Goal: Task Accomplishment & Management: Use online tool/utility

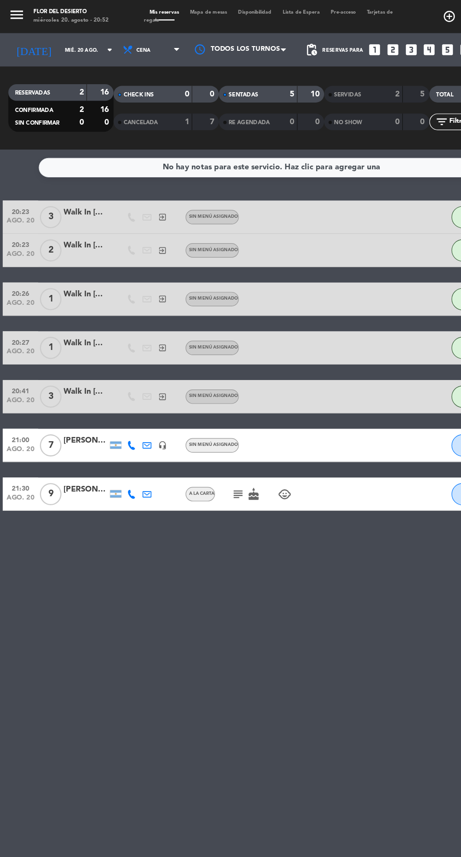
click at [43, 419] on span "9" at bounding box center [43, 419] width 18 height 19
click at [55, 417] on div "[PERSON_NAME]" at bounding box center [73, 415] width 38 height 11
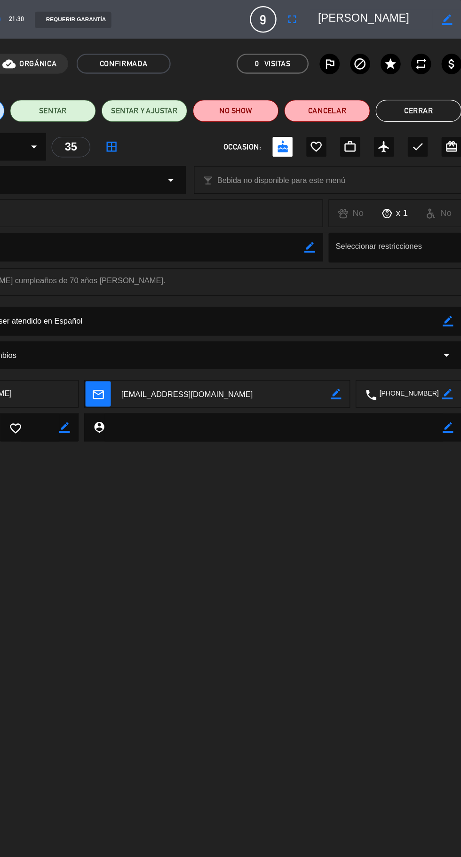
click at [417, 95] on button "Cerrar" at bounding box center [424, 94] width 73 height 19
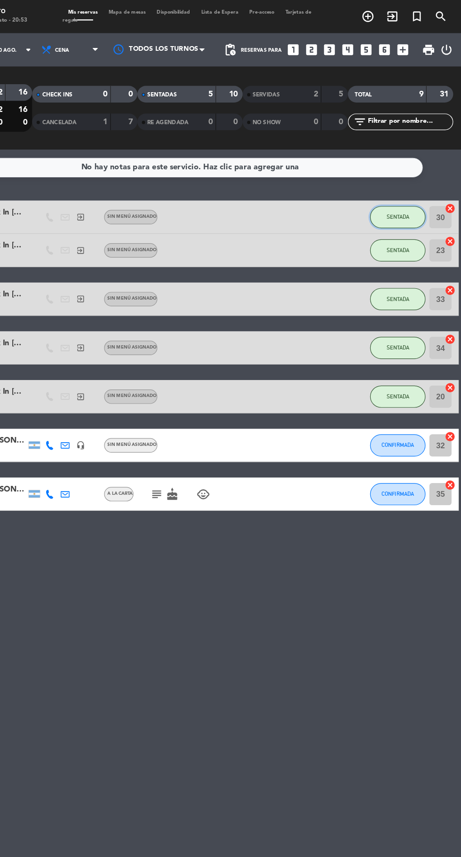
click at [391, 180] on button "SENTADA" at bounding box center [406, 184] width 47 height 19
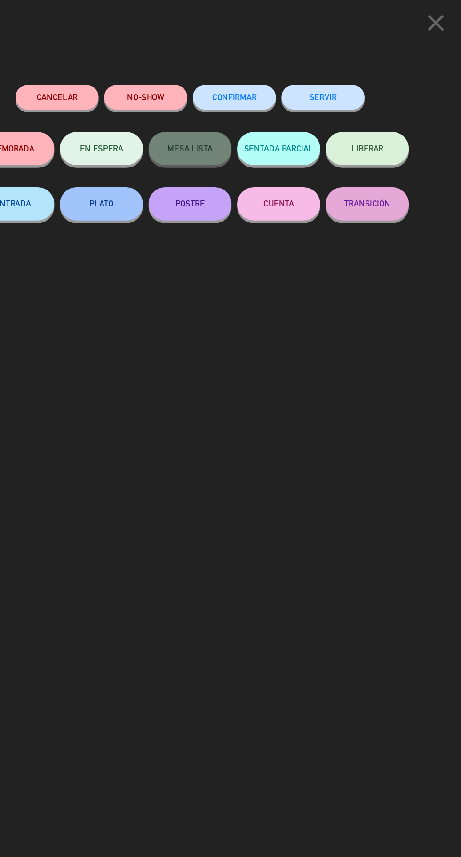
click at [339, 84] on button "SERVIR" at bounding box center [343, 82] width 71 height 21
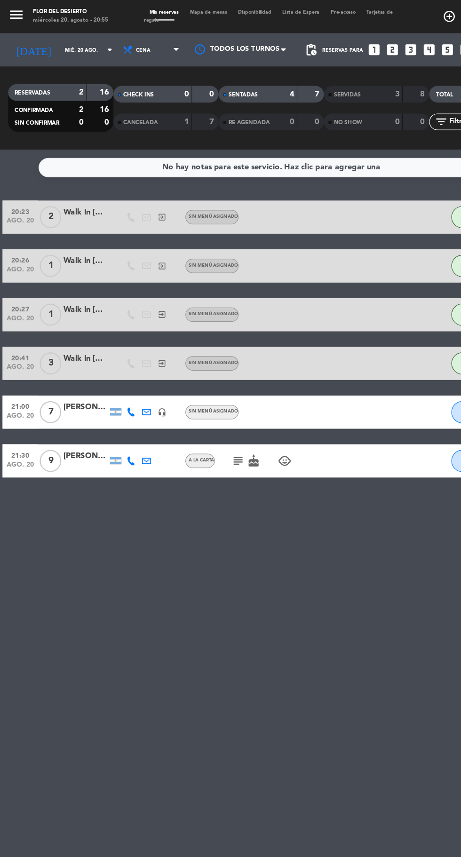
click at [217, 391] on icon "cake" at bounding box center [215, 391] width 11 height 11
click at [228, 533] on div "No hay notas para este servicio. Haz clic para agregar una 20:23 [DATE] 2 Walk …" at bounding box center [230, 492] width 461 height 730
click at [111, 391] on icon at bounding box center [112, 391] width 8 height 8
click at [97, 371] on span "Copiar" at bounding box center [105, 376] width 20 height 10
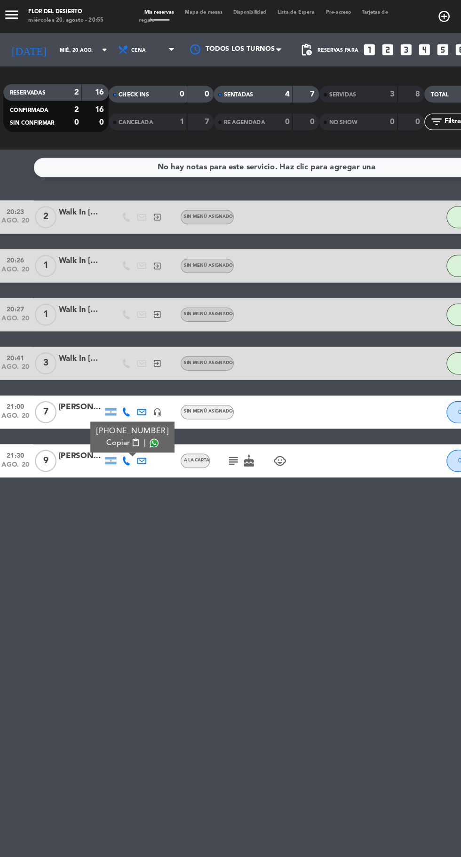
click at [201, 391] on icon "subject" at bounding box center [202, 391] width 11 height 11
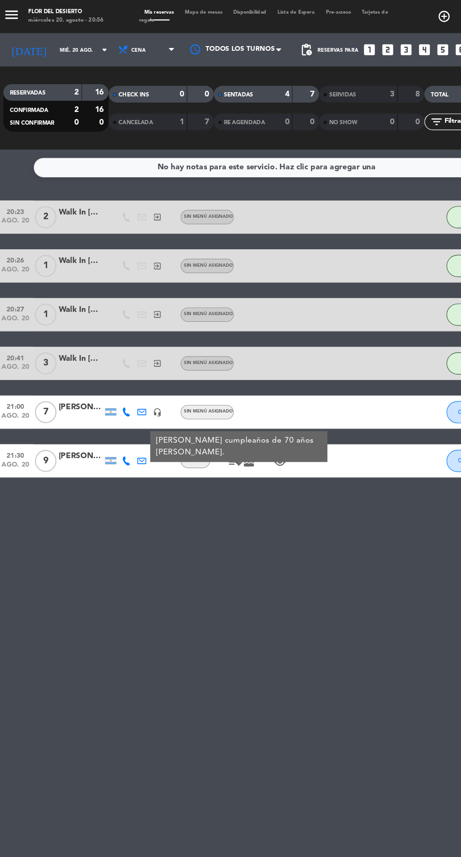
click at [98, 391] on div at bounding box center [98, 391] width 9 height 6
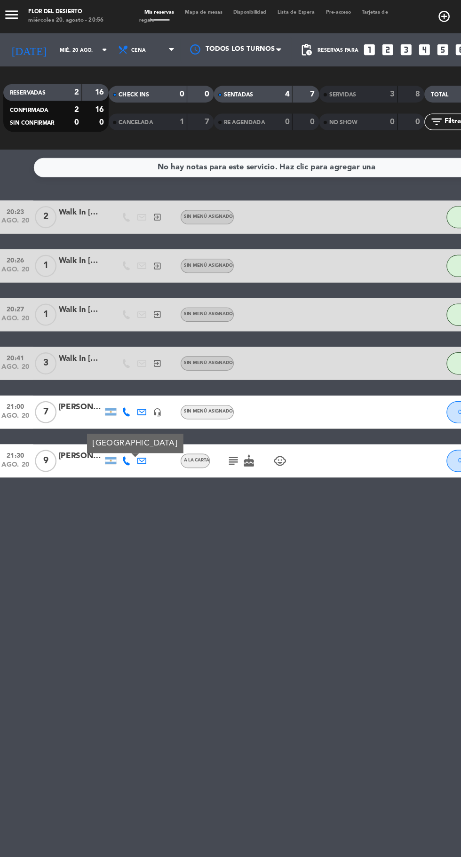
click at [114, 389] on icon at bounding box center [112, 391] width 8 height 8
click at [75, 396] on div at bounding box center [73, 397] width 38 height 8
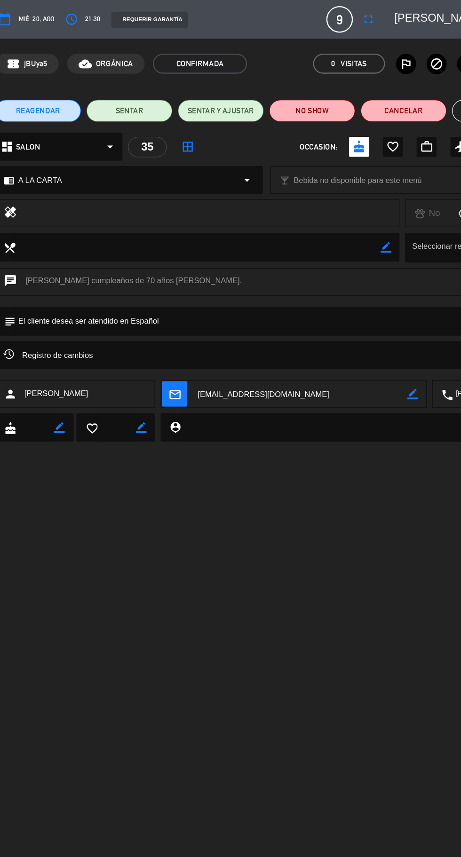
copy span "[PERSON_NAME]"
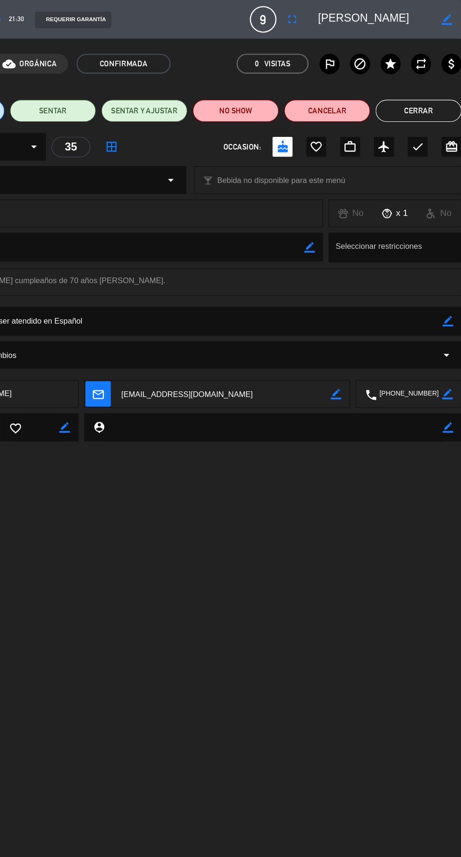
click at [437, 88] on button "Cerrar" at bounding box center [424, 94] width 73 height 19
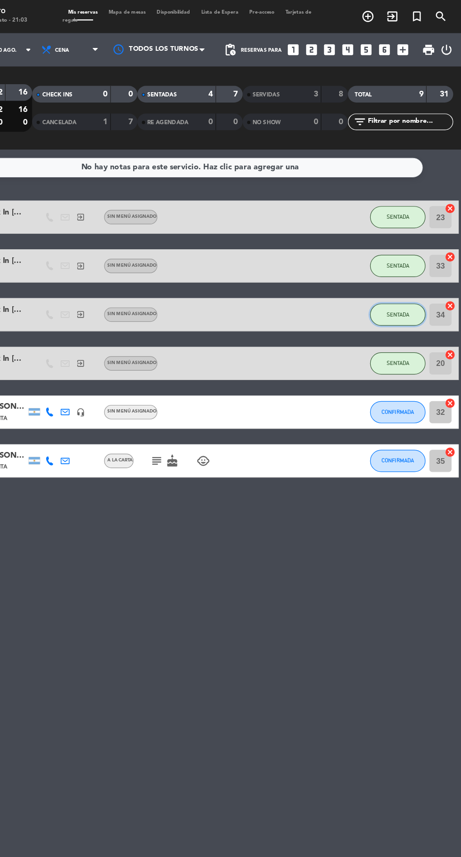
click at [407, 267] on span "SENTADA" at bounding box center [406, 266] width 19 height 5
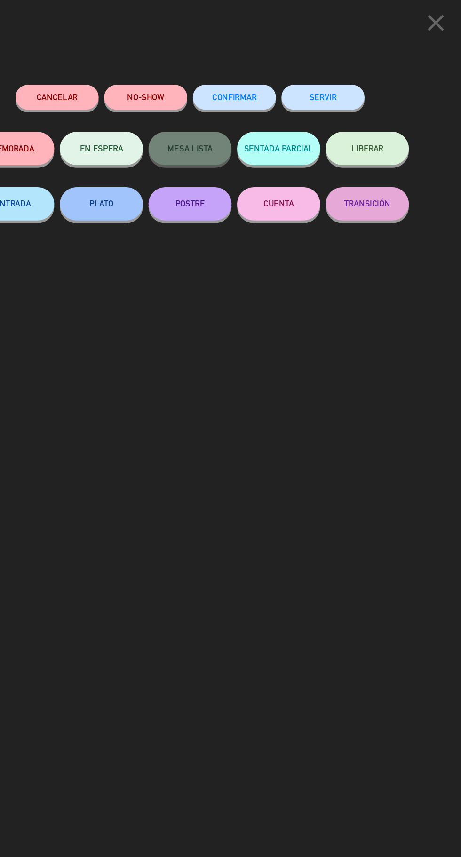
click at [350, 78] on button "SERVIR" at bounding box center [343, 82] width 71 height 21
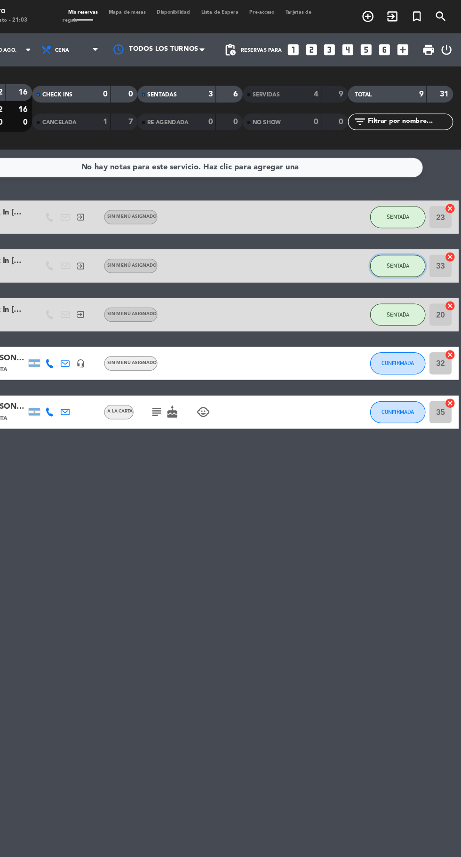
click at [403, 227] on span "SENTADA" at bounding box center [406, 225] width 19 height 5
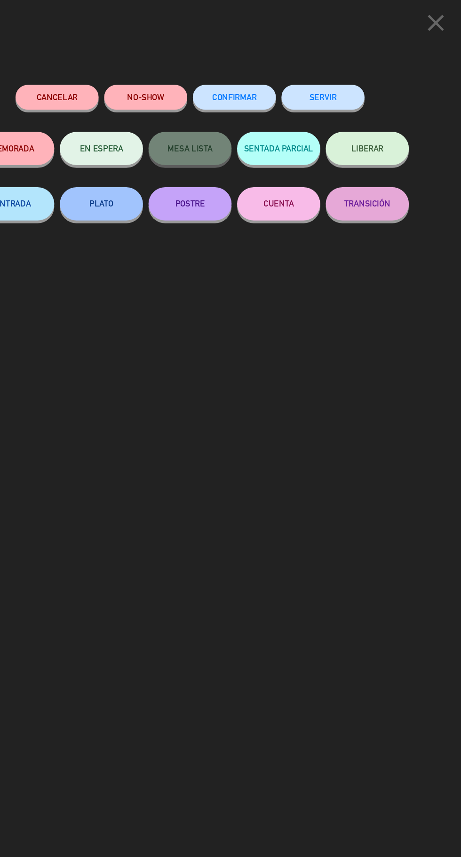
click at [344, 80] on button "SERVIR" at bounding box center [343, 82] width 71 height 21
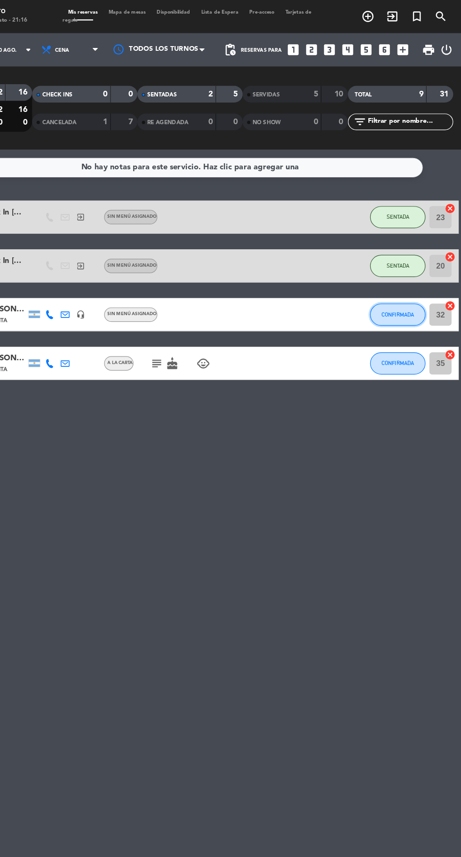
click at [399, 271] on button "CONFIRMADA" at bounding box center [406, 267] width 47 height 19
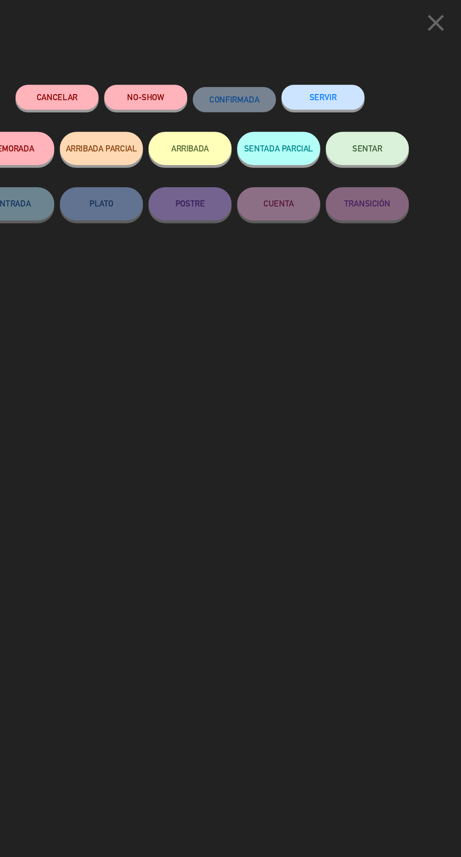
click at [385, 130] on span "SENTAR" at bounding box center [380, 126] width 25 height 8
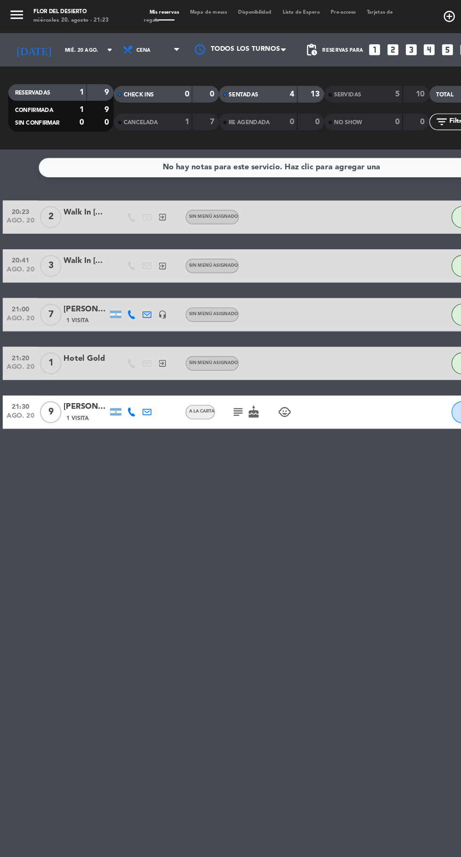
click at [118, 365] on div "No hay notas para este servicio. Haz clic para agregar una 20:23 [DATE] 2 Walk …" at bounding box center [230, 492] width 461 height 730
click at [202, 353] on icon "subject" at bounding box center [202, 349] width 11 height 11
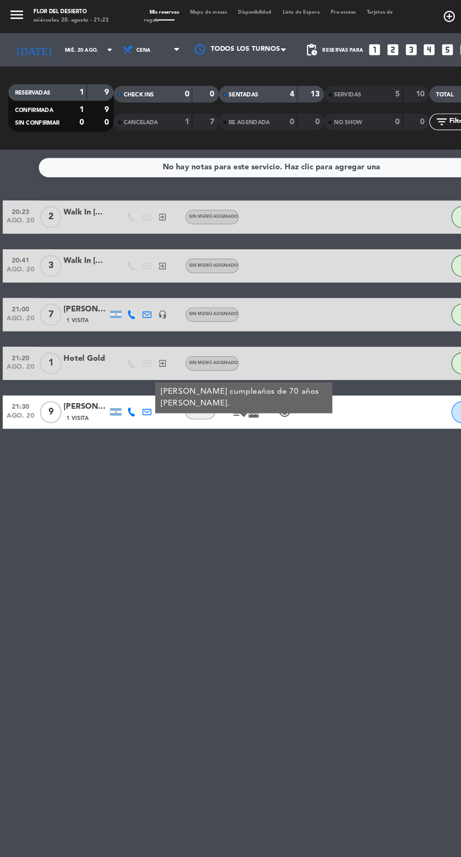
click at [238, 485] on div "No hay notas para este servicio. Haz clic para agregar una 20:23 [DATE] 2 Walk …" at bounding box center [230, 492] width 461 height 730
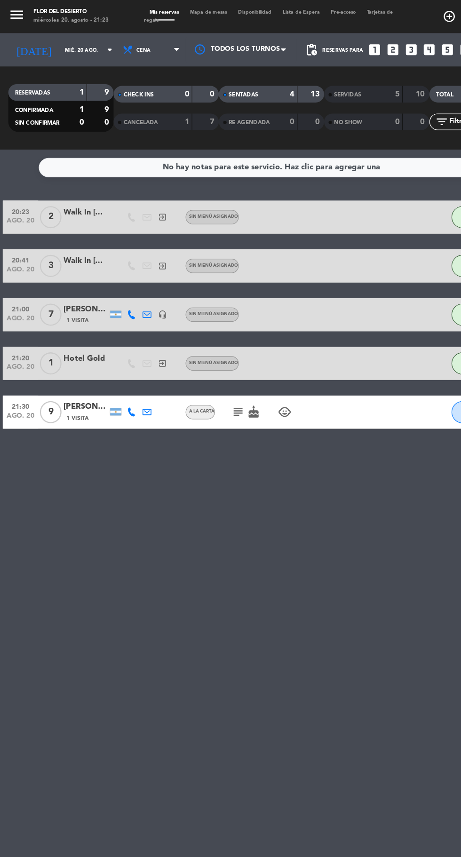
click at [173, 10] on span "Mapa de mesas" at bounding box center [177, 10] width 41 height 4
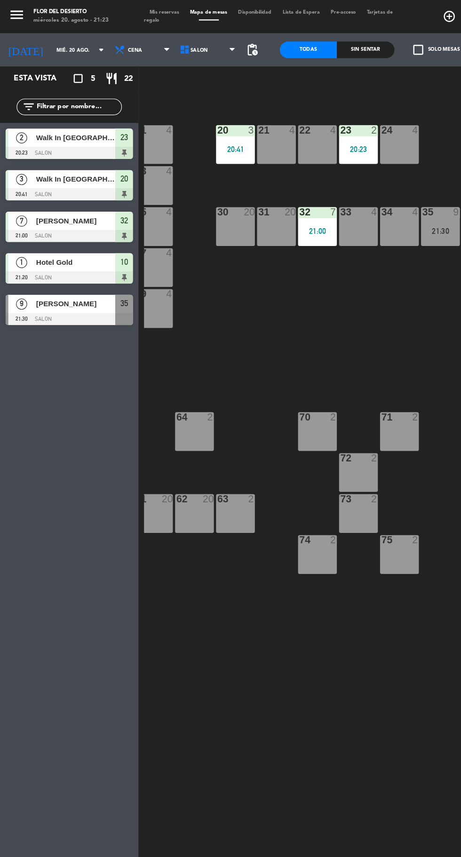
scroll to position [0, 47]
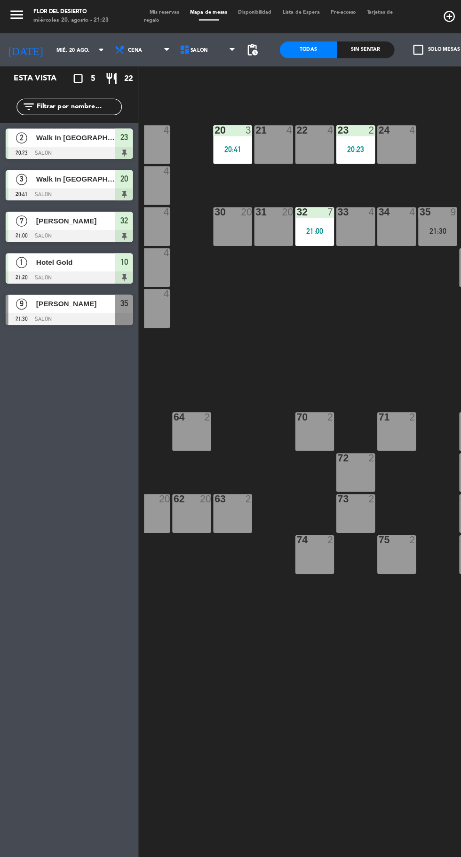
click at [229, 197] on div "31 20" at bounding box center [232, 192] width 33 height 33
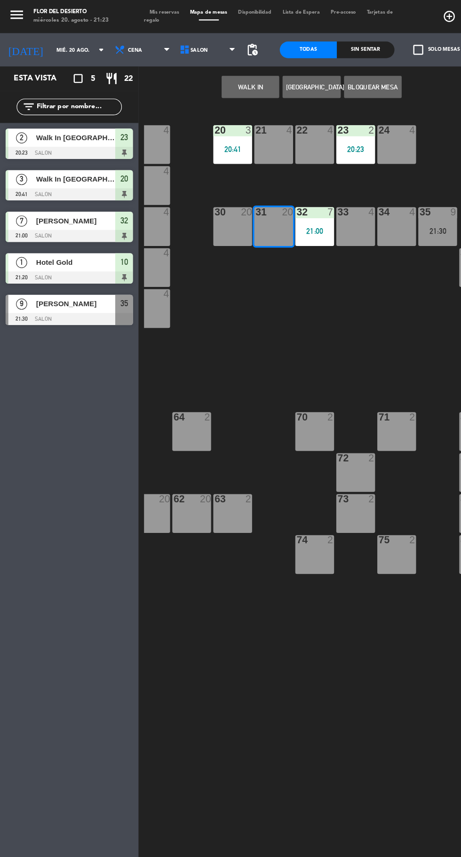
click at [200, 77] on button "WALK IN" at bounding box center [212, 73] width 49 height 19
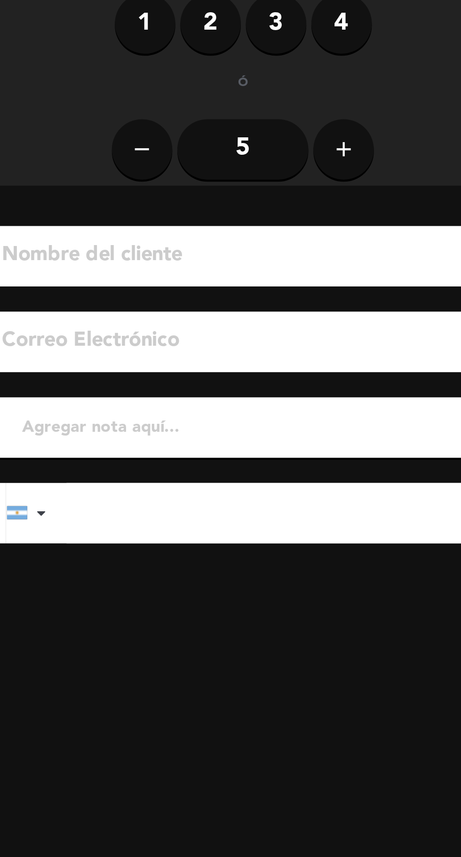
click at [197, 78] on label "4" at bounding box center [201, 72] width 28 height 28
click at [69, 176] on input at bounding box center [162, 181] width 240 height 16
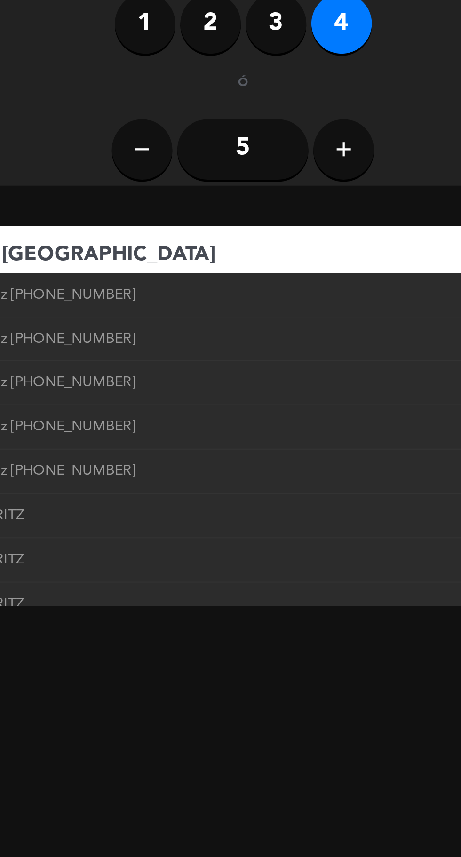
type input "[GEOGRAPHIC_DATA]"
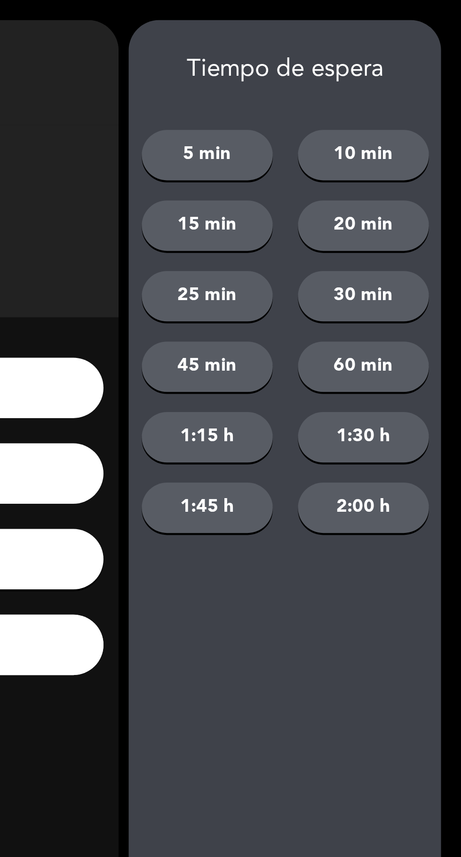
scroll to position [0, 0]
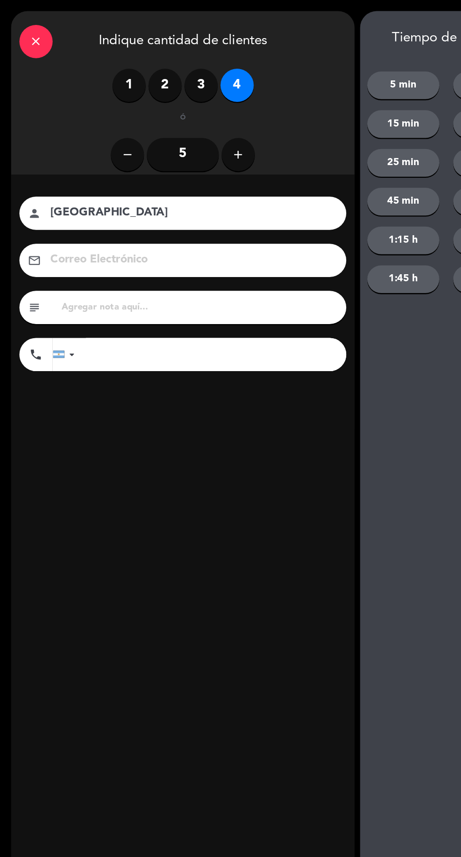
click at [26, 26] on div "close" at bounding box center [30, 35] width 28 height 28
